Goal: Task Accomplishment & Management: Complete application form

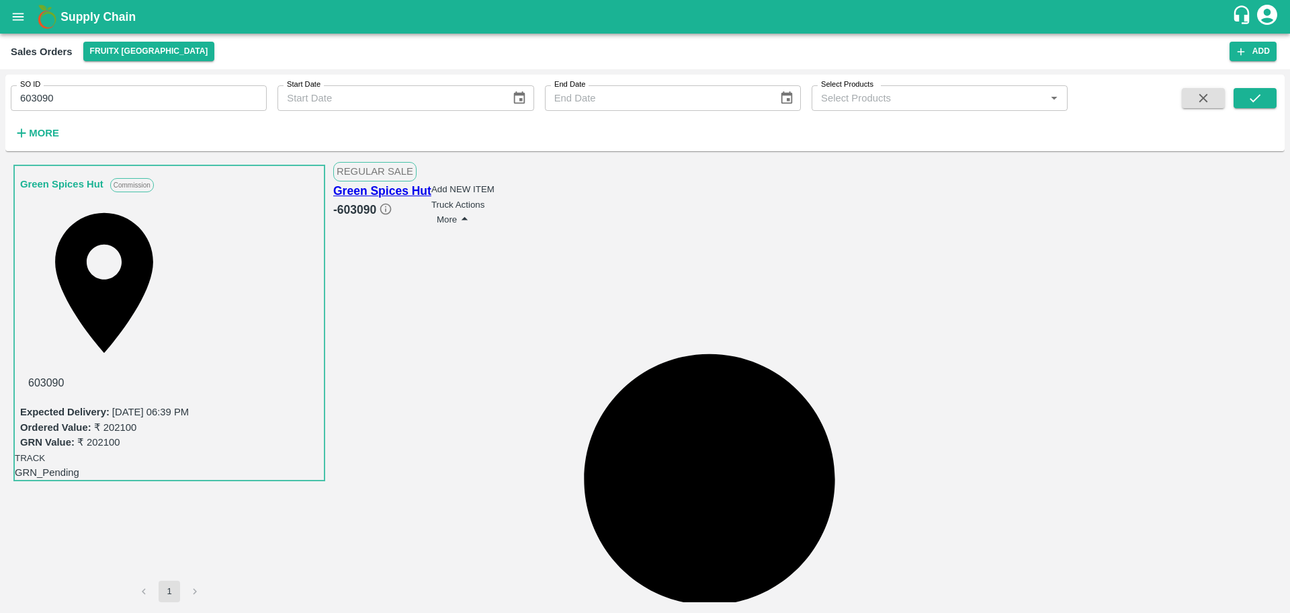
click at [472, 211] on button "More" at bounding box center [455, 219] width 36 height 17
click at [67, 95] on input "603090" at bounding box center [139, 98] width 256 height 26
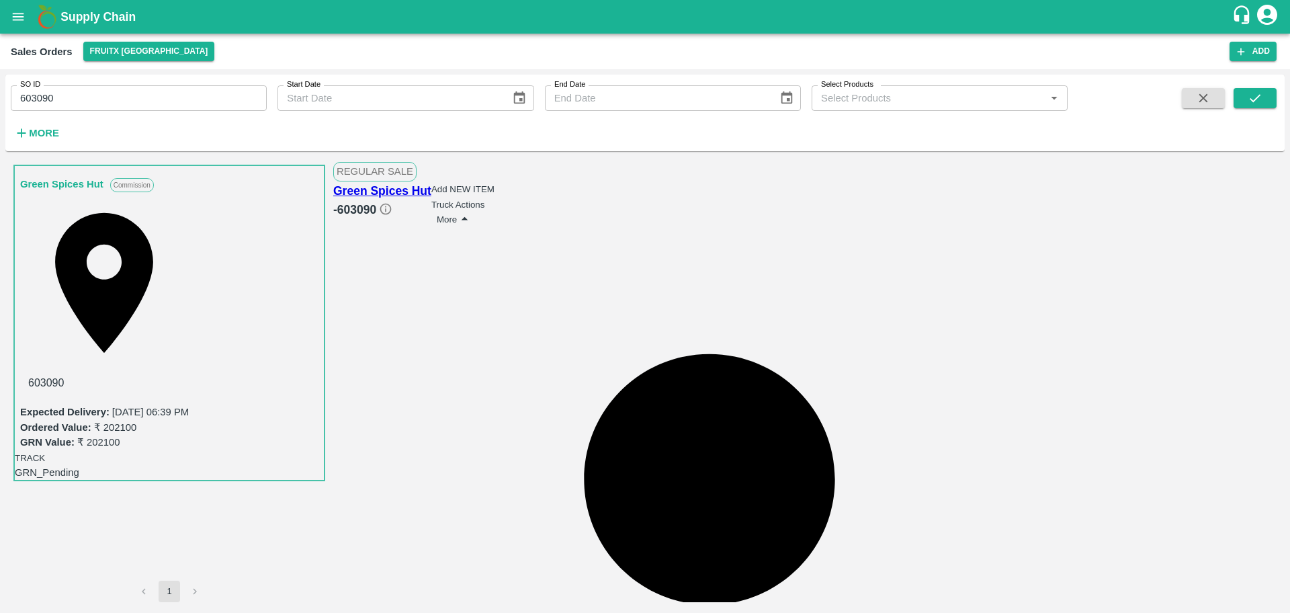
click at [12, 11] on icon "open drawer" at bounding box center [18, 16] width 15 height 15
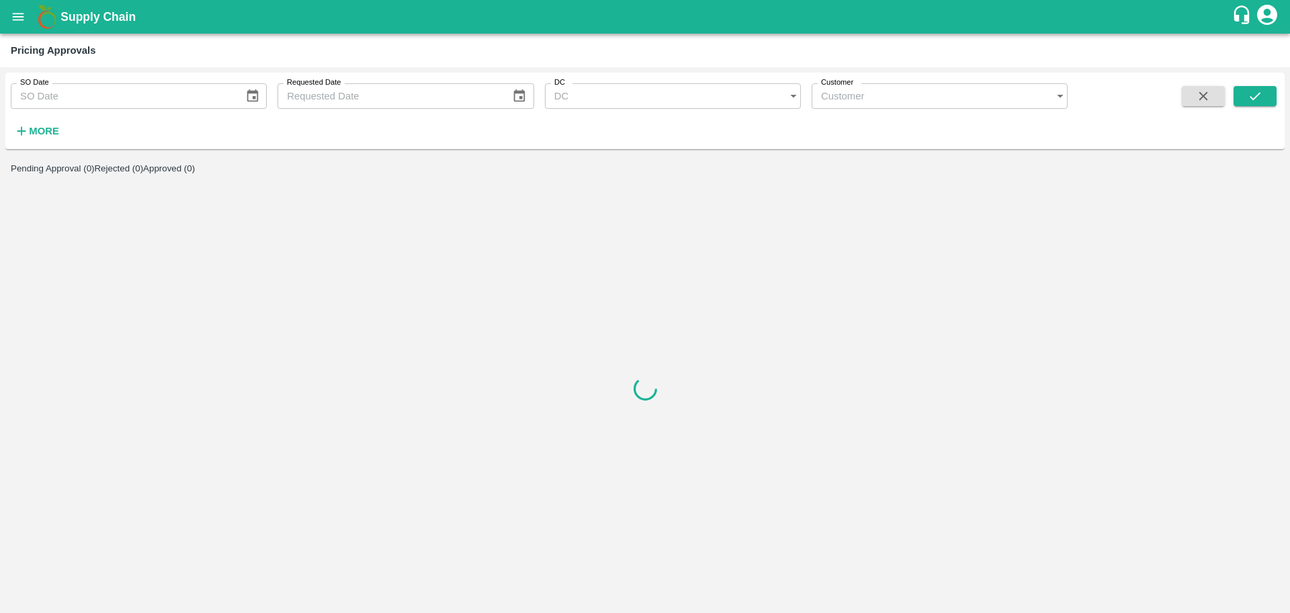
click at [46, 123] on h6 "More" at bounding box center [44, 130] width 30 height 17
click at [316, 144] on input "SO ID" at bounding box center [406, 133] width 256 height 26
paste input "text"
type input "603090"
click at [1251, 97] on icon "submit" at bounding box center [1255, 96] width 11 height 8
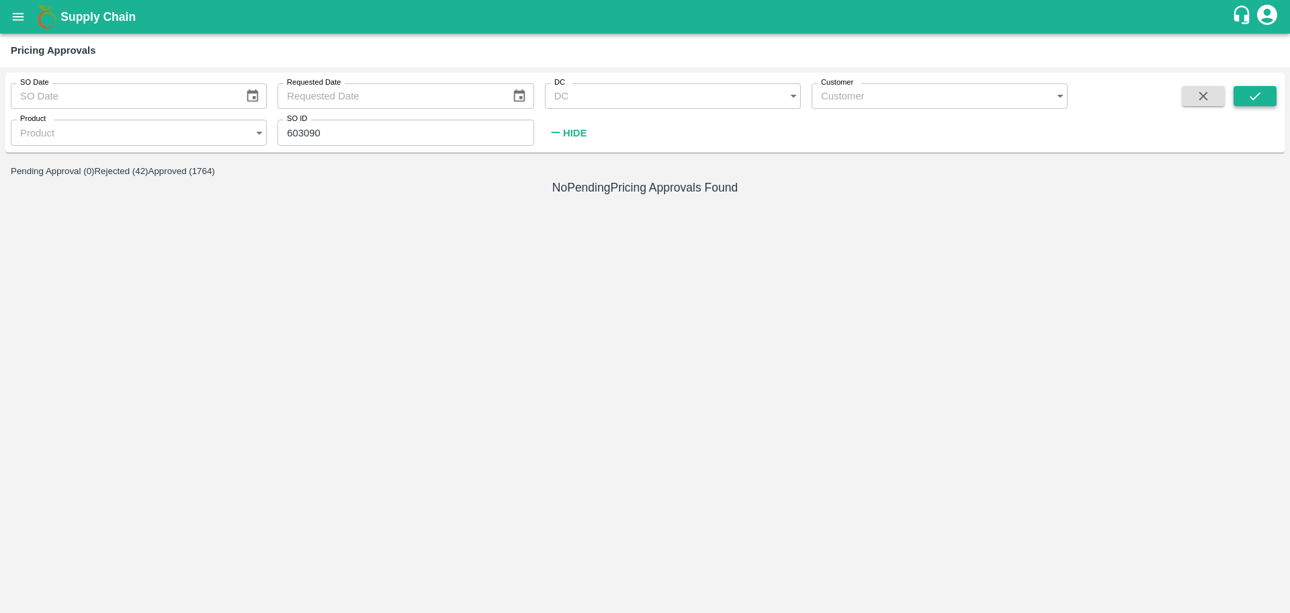
click at [1263, 98] on button "submit" at bounding box center [1255, 96] width 43 height 20
click at [1258, 101] on icon "submit" at bounding box center [1255, 96] width 15 height 15
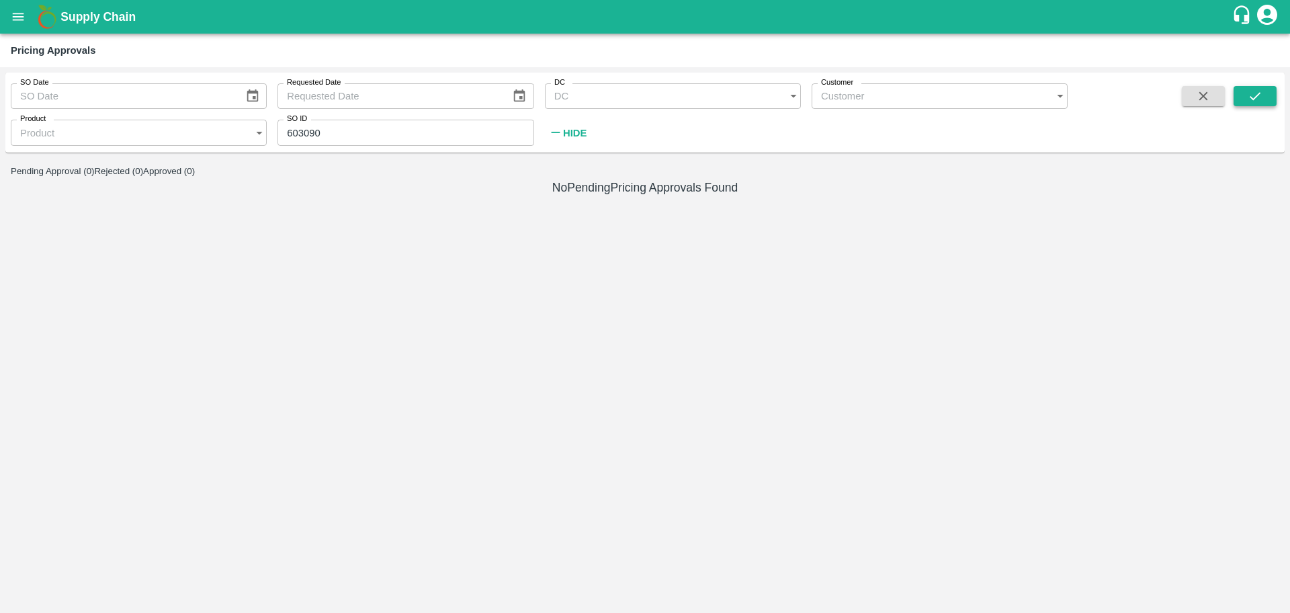
click at [1253, 98] on icon "submit" at bounding box center [1255, 96] width 11 height 8
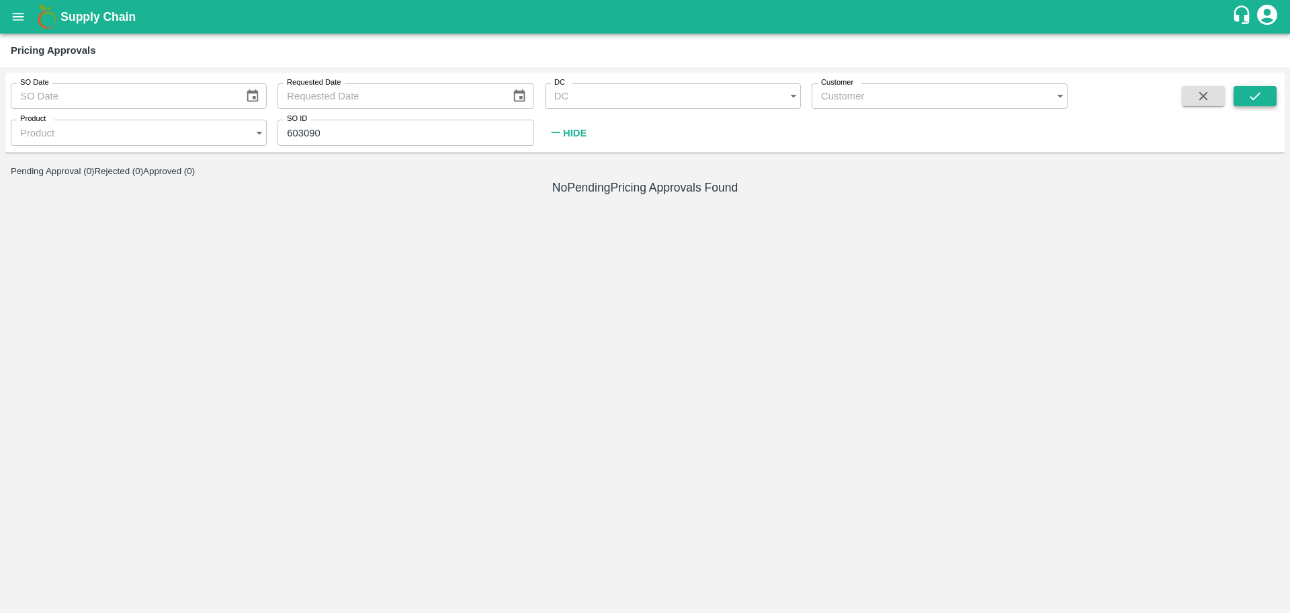
click at [1253, 98] on icon "submit" at bounding box center [1255, 96] width 11 height 8
click at [709, 148] on div "SO Date SO Date Requested Date Requested Date DC DC   * Customer Customer   * P…" at bounding box center [645, 113] width 1280 height 80
